Goal: Information Seeking & Learning: Learn about a topic

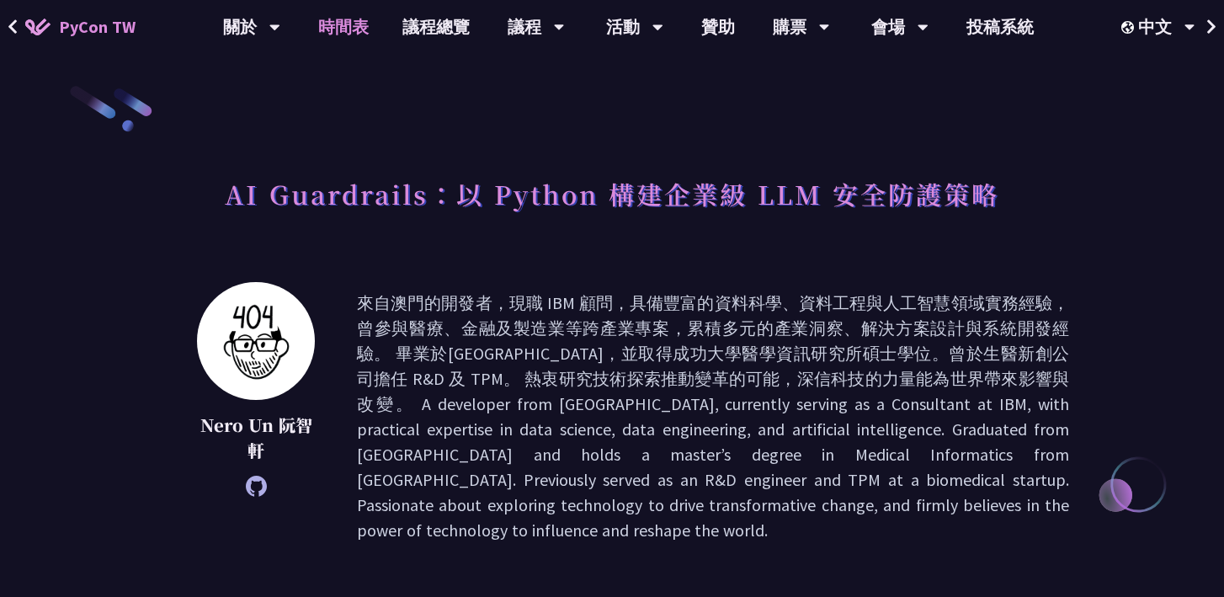
click at [356, 39] on link "時間表" at bounding box center [343, 27] width 84 height 54
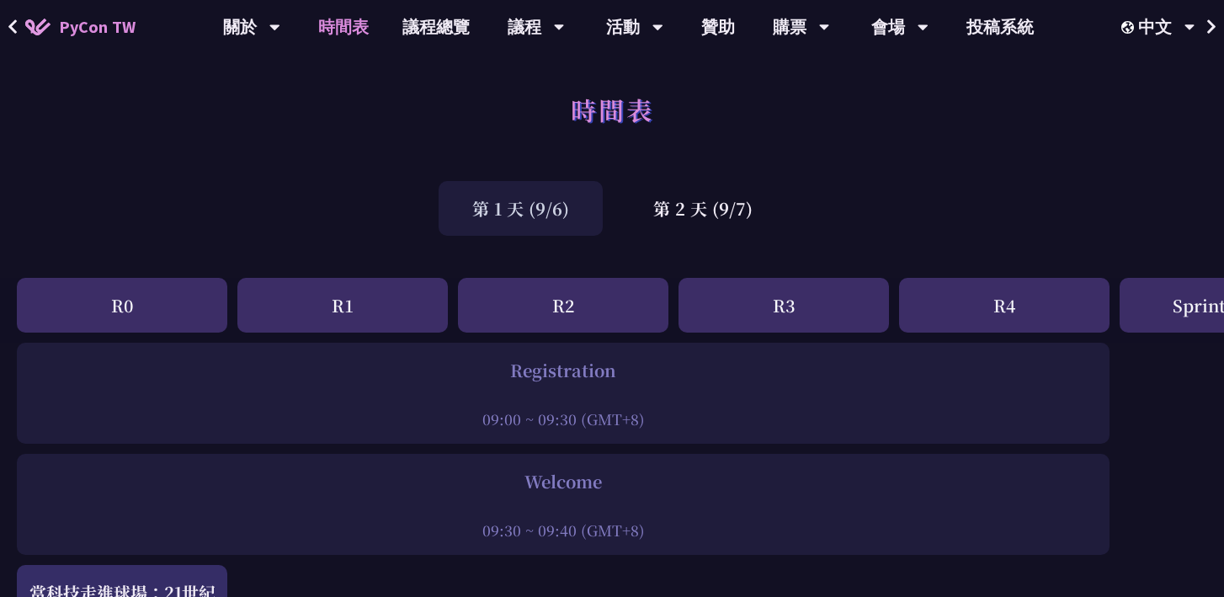
click at [673, 313] on div "R0 R1 R2 R3 R4 Sprint / OST Tutorial Young / Poster" at bounding box center [894, 310] width 1788 height 65
click at [700, 206] on div "第 2 天 (9/7)" at bounding box center [703, 208] width 167 height 55
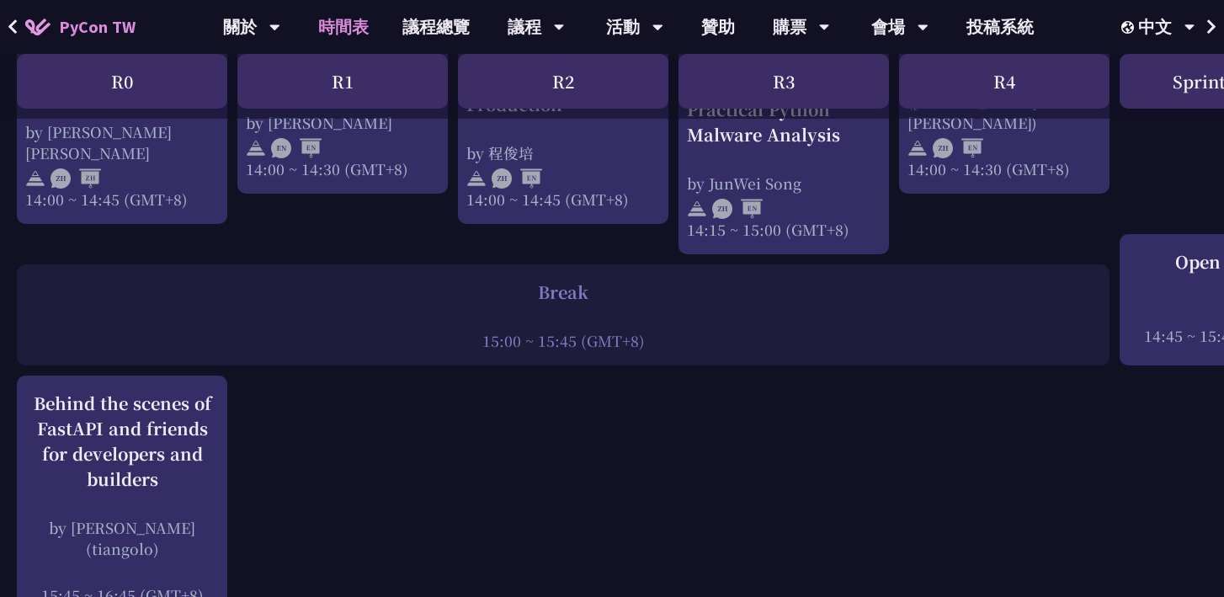
scroll to position [1978, 0]
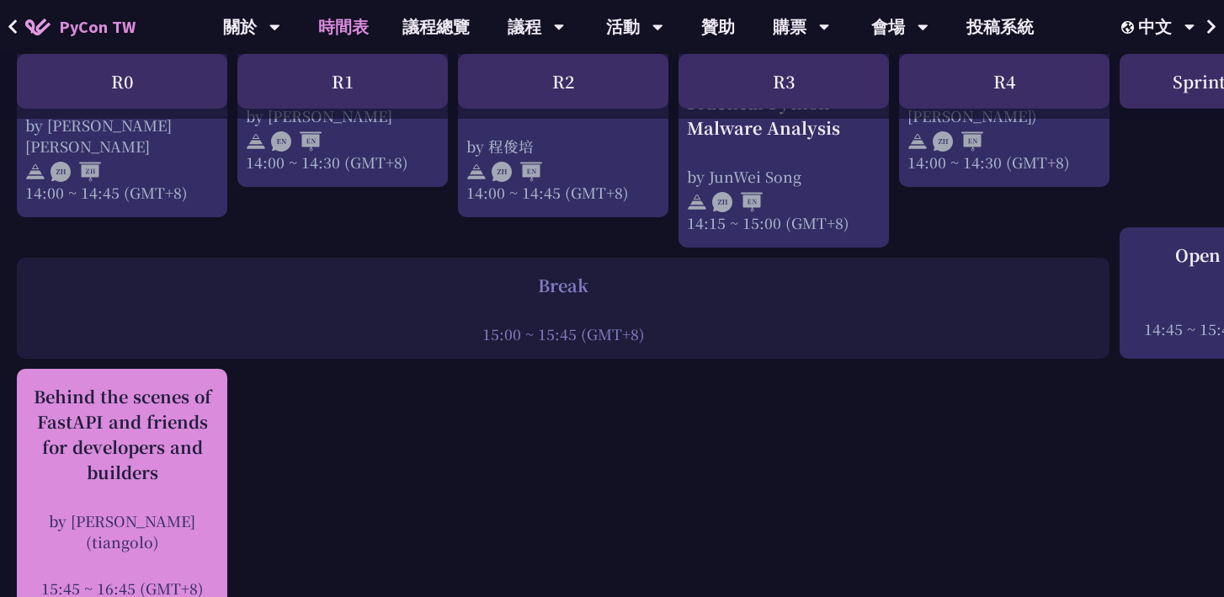
click at [163, 384] on div "Behind the scenes of FastAPI and friends for developers and builders" at bounding box center [122, 434] width 194 height 101
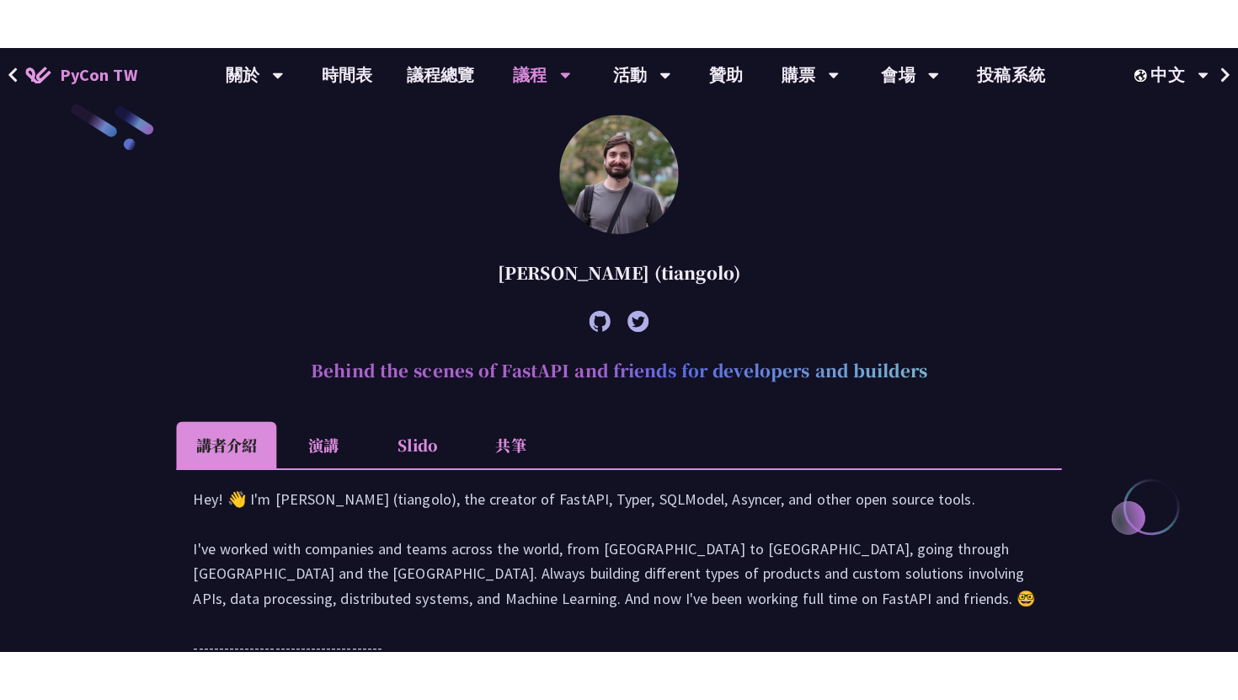
scroll to position [503, 0]
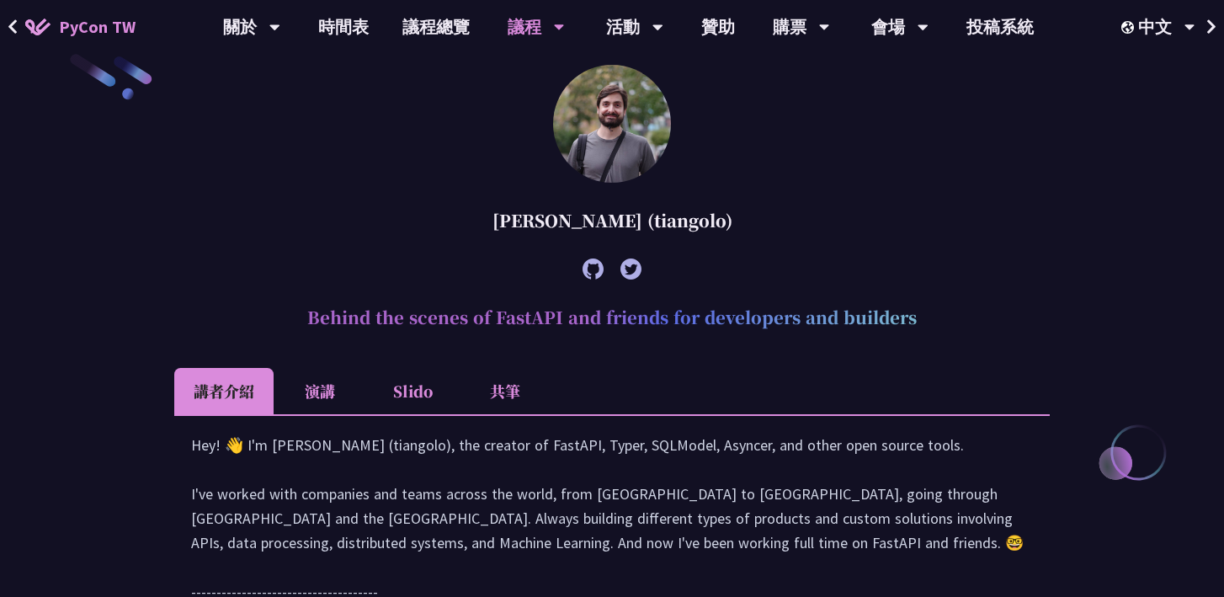
click at [588, 269] on icon at bounding box center [593, 268] width 21 height 21
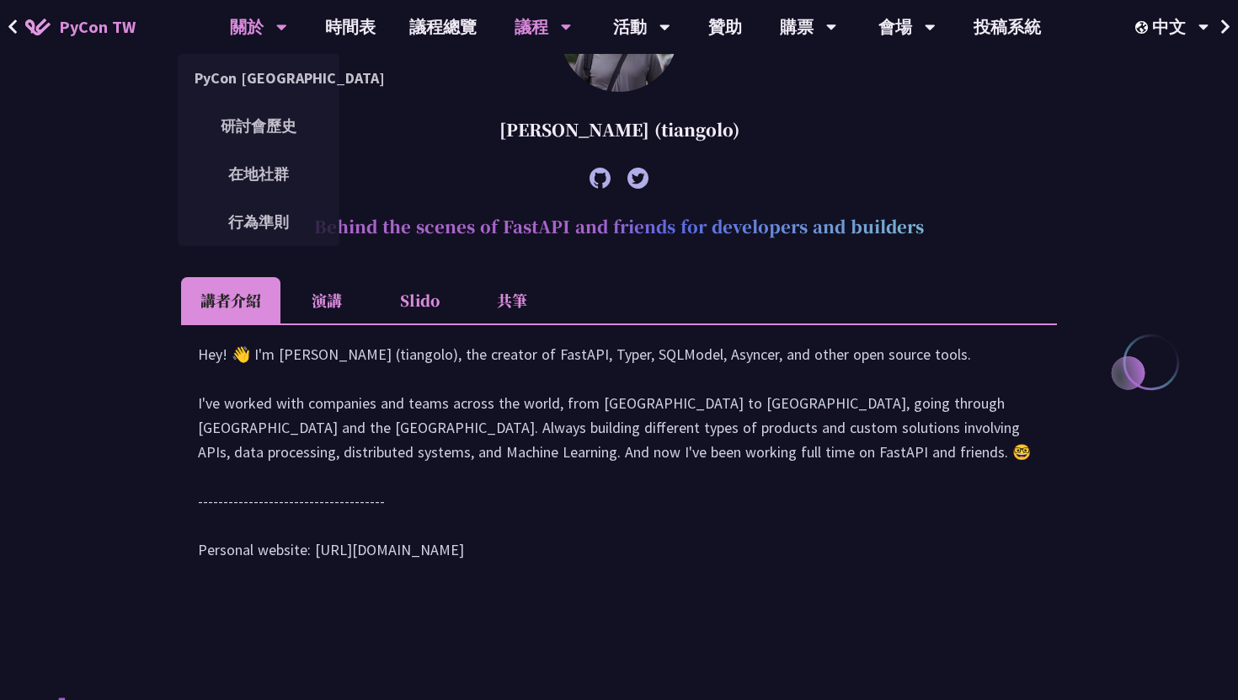
scroll to position [637, 0]
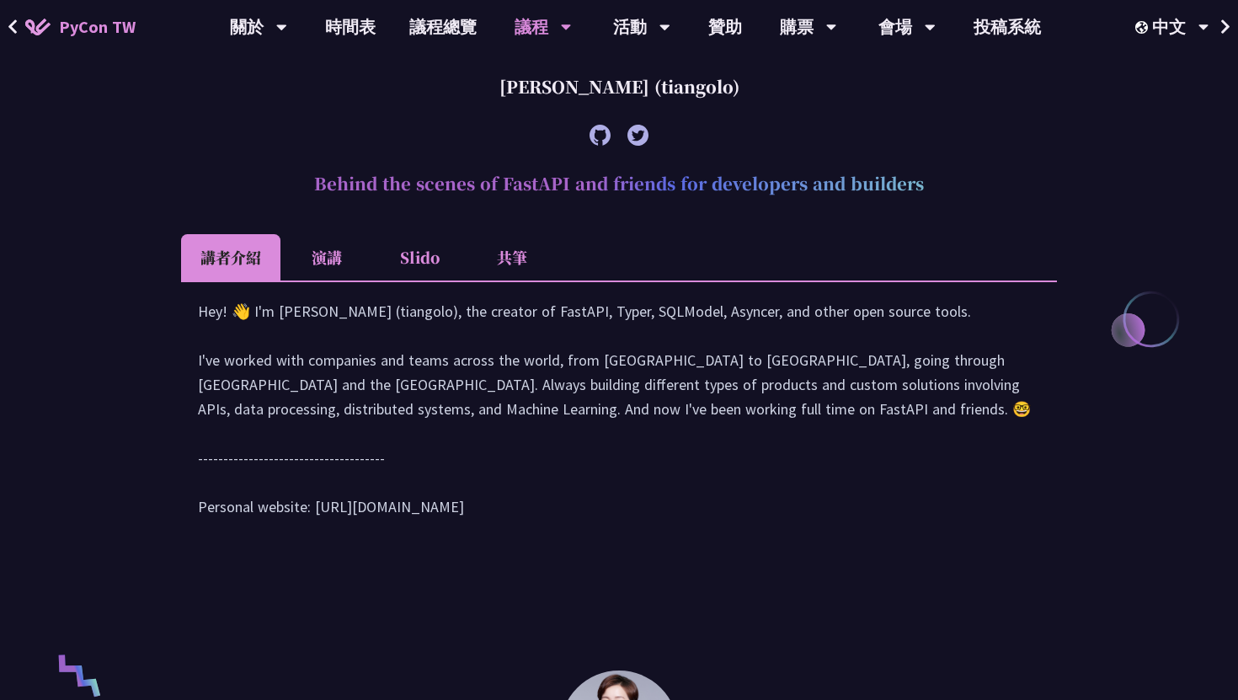
click at [493, 274] on li "共筆" at bounding box center [512, 257] width 93 height 46
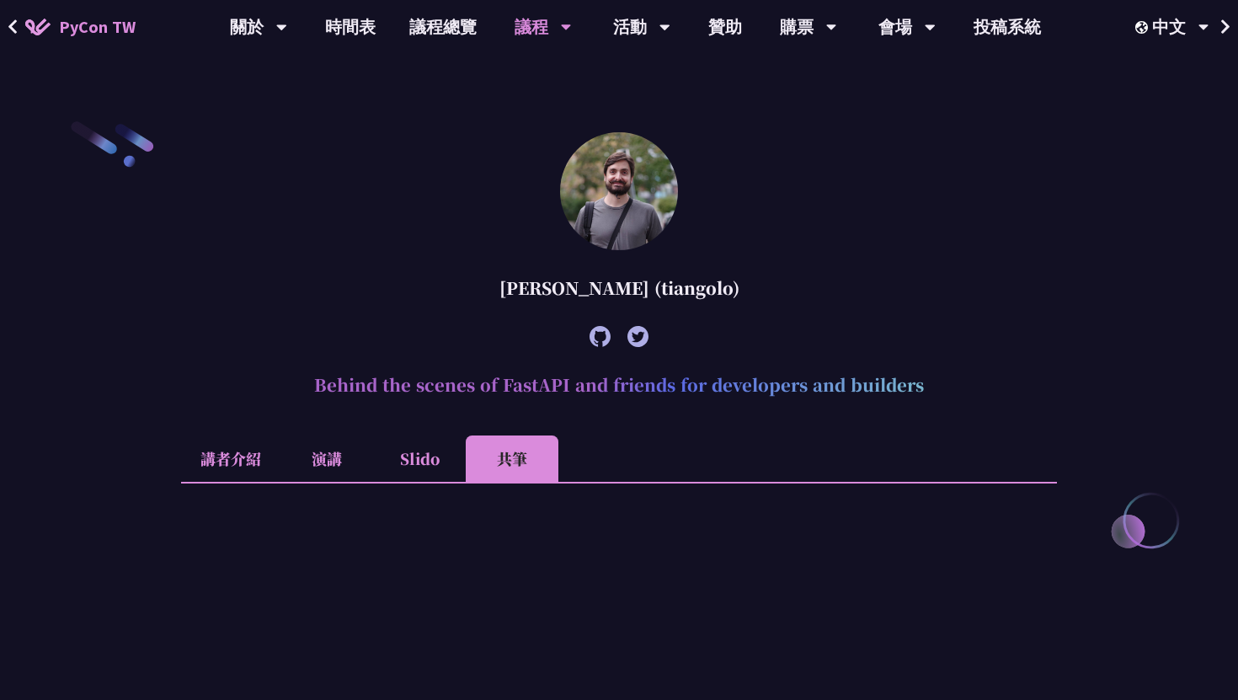
scroll to position [437, 0]
click at [341, 464] on li "演講" at bounding box center [326, 457] width 93 height 46
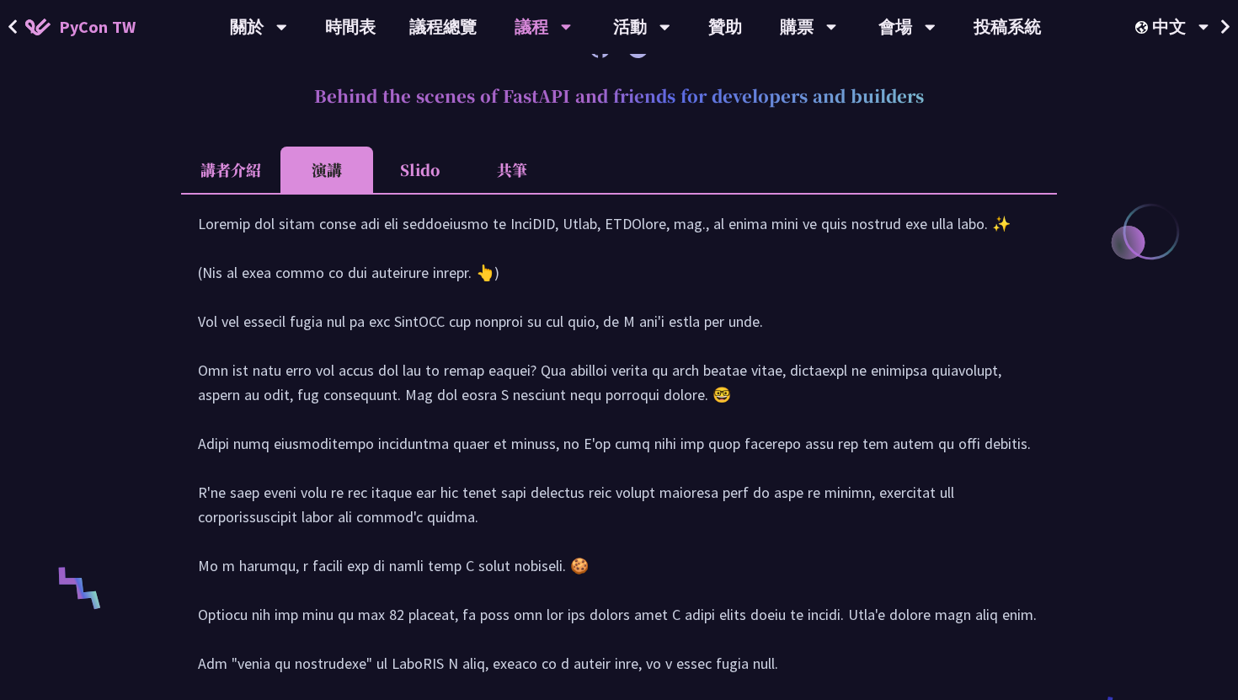
scroll to position [726, 0]
click at [246, 198] on div at bounding box center [619, 547] width 876 height 711
click at [252, 179] on li "講者介紹" at bounding box center [230, 169] width 99 height 46
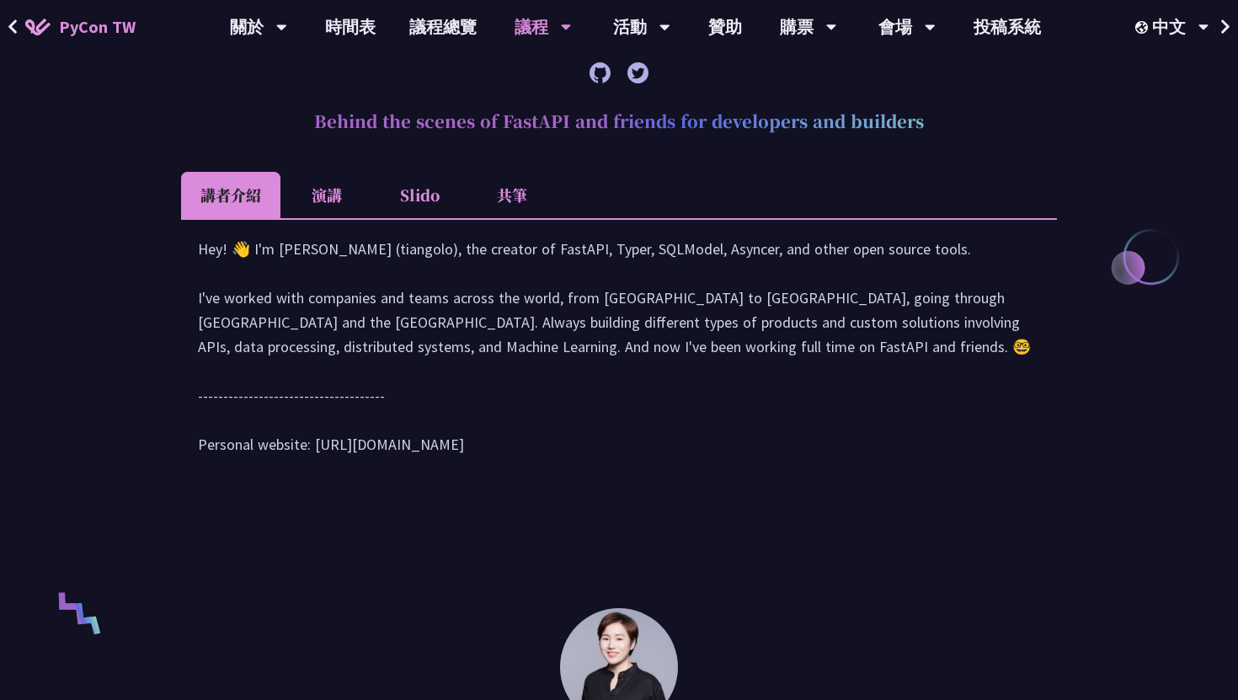
scroll to position [694, 0]
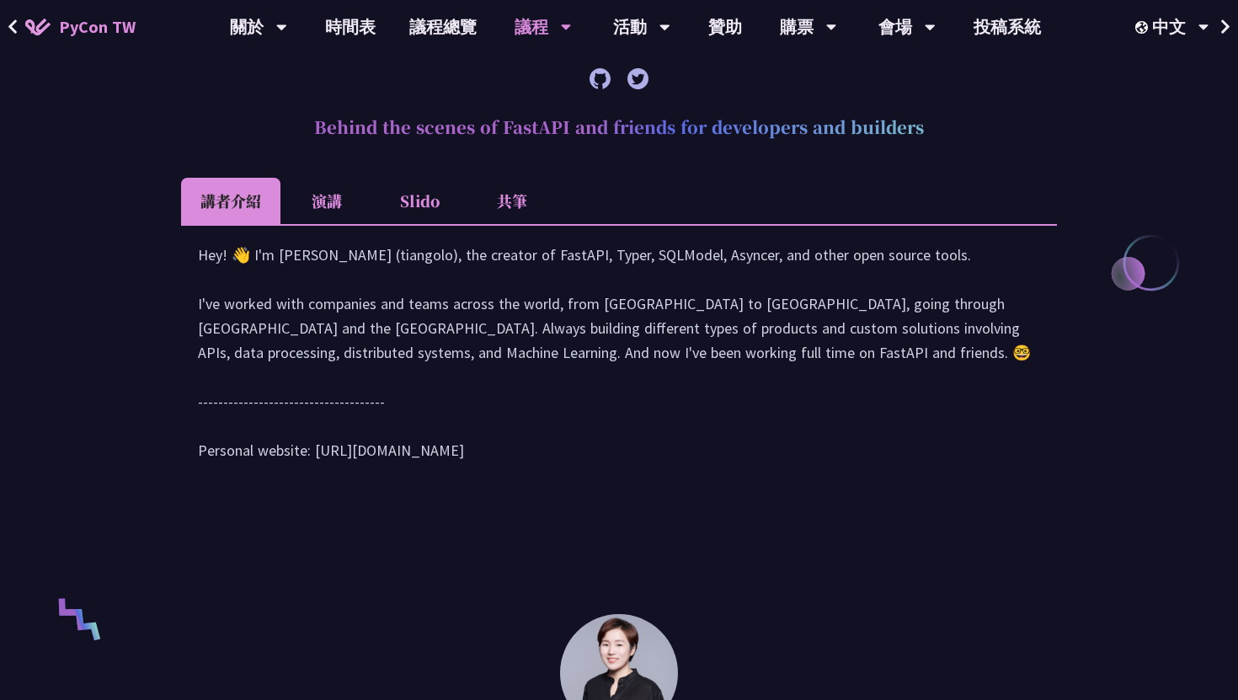
drag, startPoint x: 315, startPoint y: 479, endPoint x: 434, endPoint y: 502, distance: 120.9
click at [434, 479] on div "Hey! 👋 I'm [PERSON_NAME] (tiangolo), the creator of FastAPI, Typer, SQLModel, A…" at bounding box center [619, 360] width 842 height 237
copy div "tps://[DOMAIN_NAME][URL]"
click at [359, 15] on link "時間表" at bounding box center [350, 27] width 84 height 54
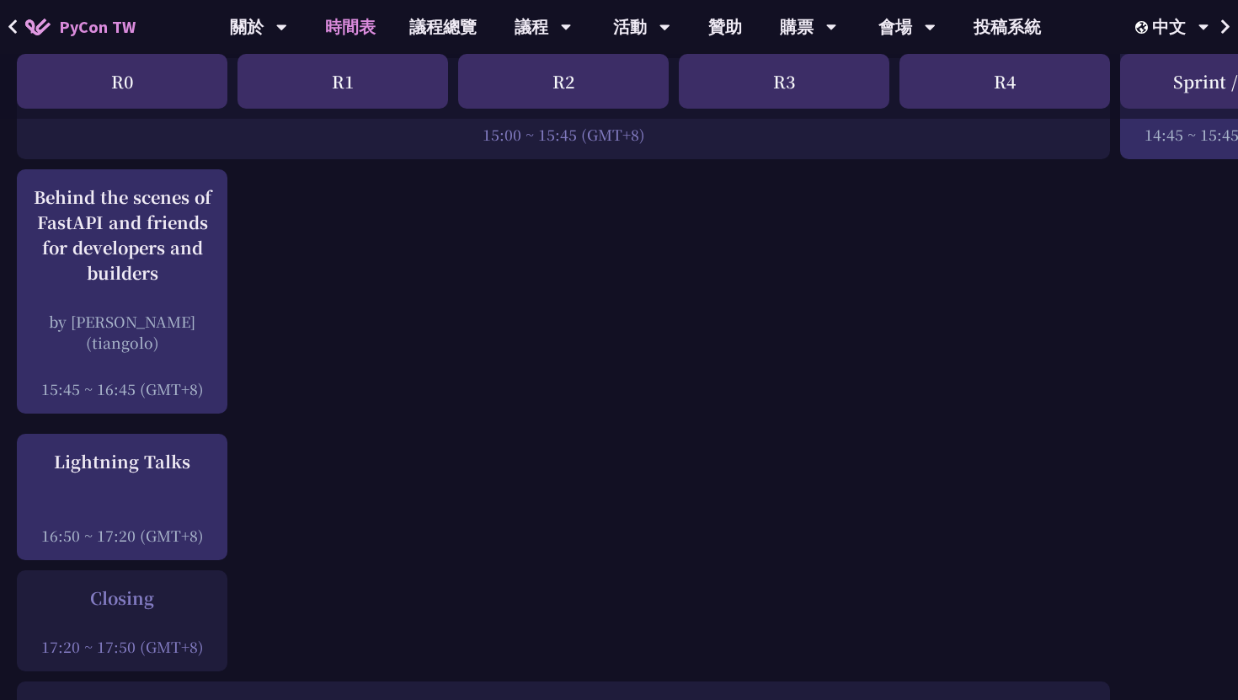
scroll to position [2218, 0]
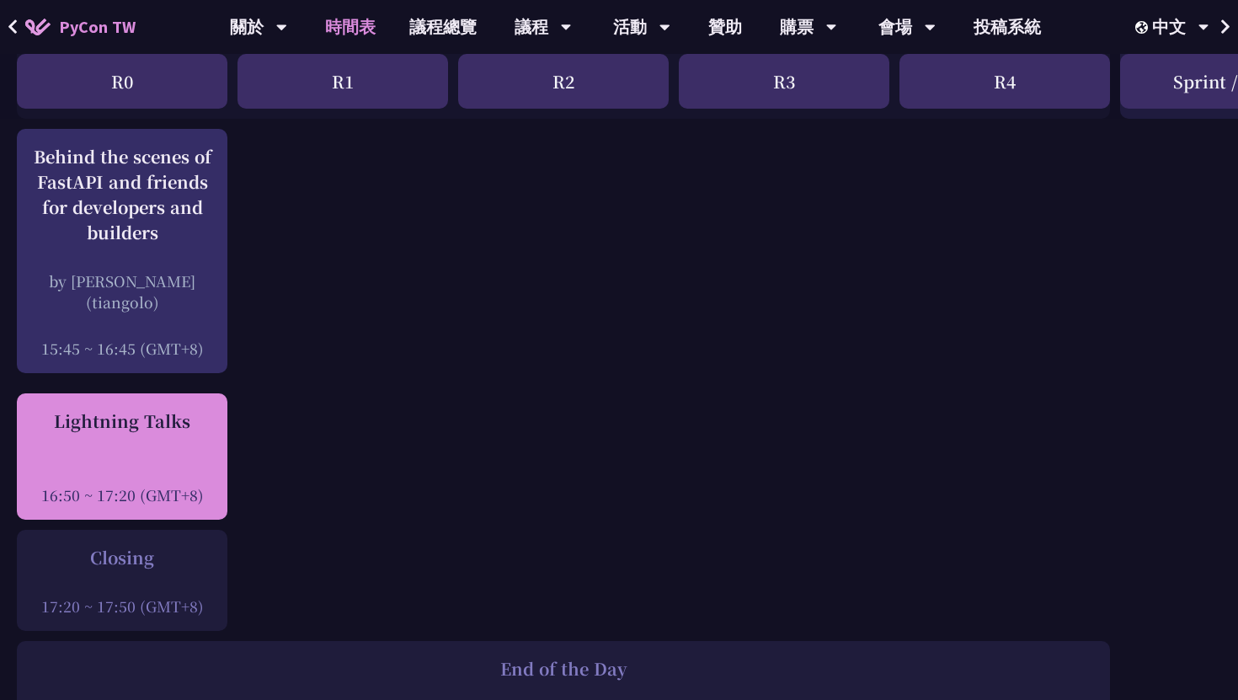
click at [161, 426] on div "Lightning Talks 16:50 ~ 17:20 (GMT+8)" at bounding box center [122, 456] width 194 height 97
